Goal: Task Accomplishment & Management: Use online tool/utility

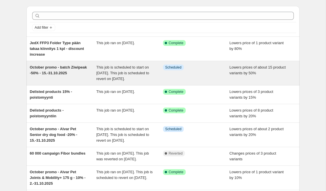
scroll to position [17, 0]
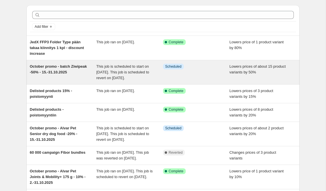
click at [125, 75] on div "This job is scheduled to start on [DATE]. This job is scheduled to revert on [D…" at bounding box center [129, 72] width 67 height 17
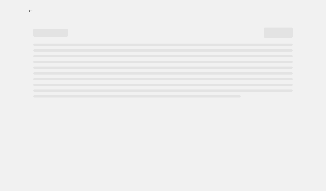
select select "percentage"
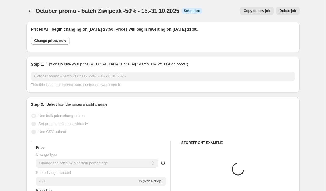
select select "collection"
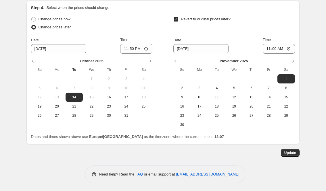
scroll to position [582, 0]
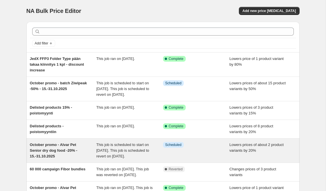
click at [65, 152] on span "October promo - Alvar Pet Senior dry dog food -20% - 15.-31.10.2025" at bounding box center [53, 151] width 47 height 16
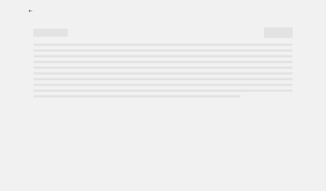
select select "percentage"
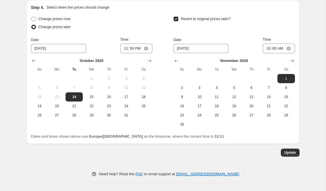
scroll to position [449, 0]
